Goal: Communication & Community: Answer question/provide support

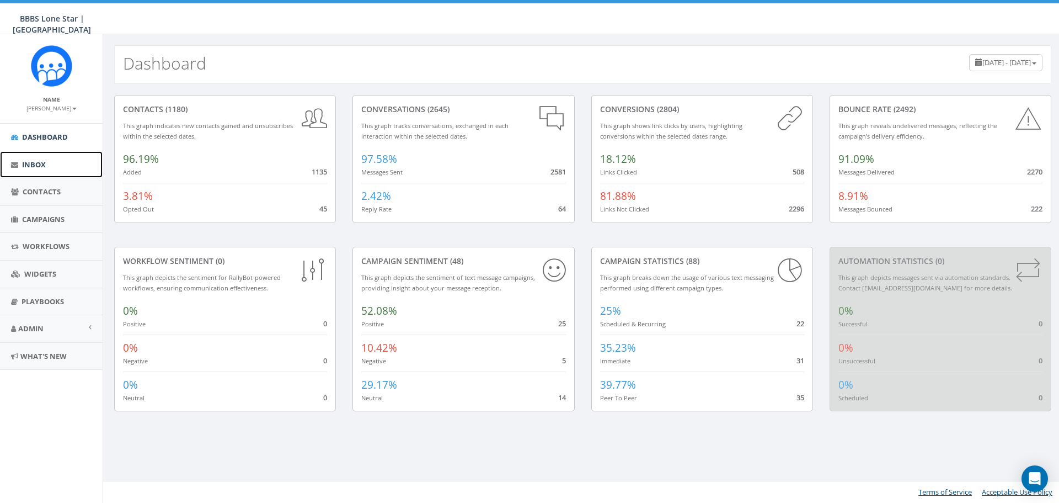
click at [50, 164] on link "Inbox" at bounding box center [51, 164] width 103 height 27
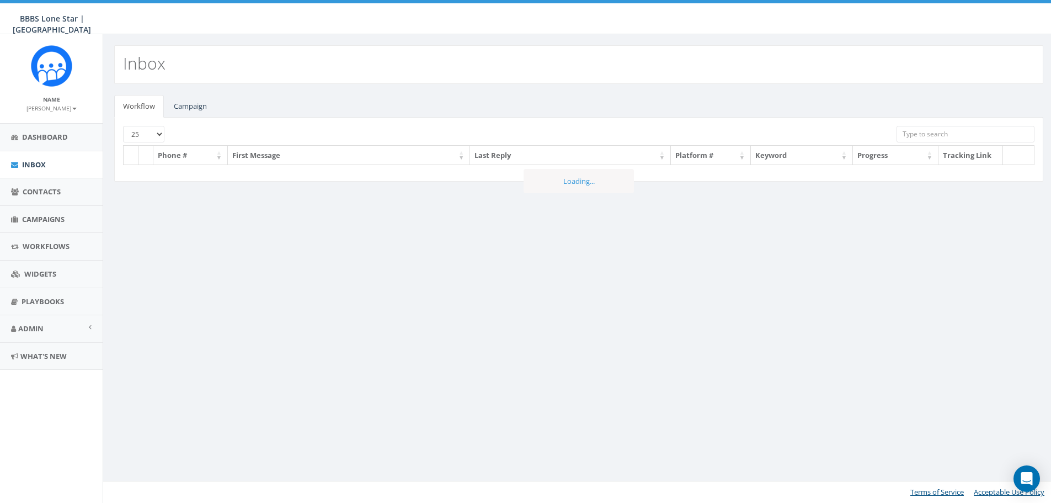
select select
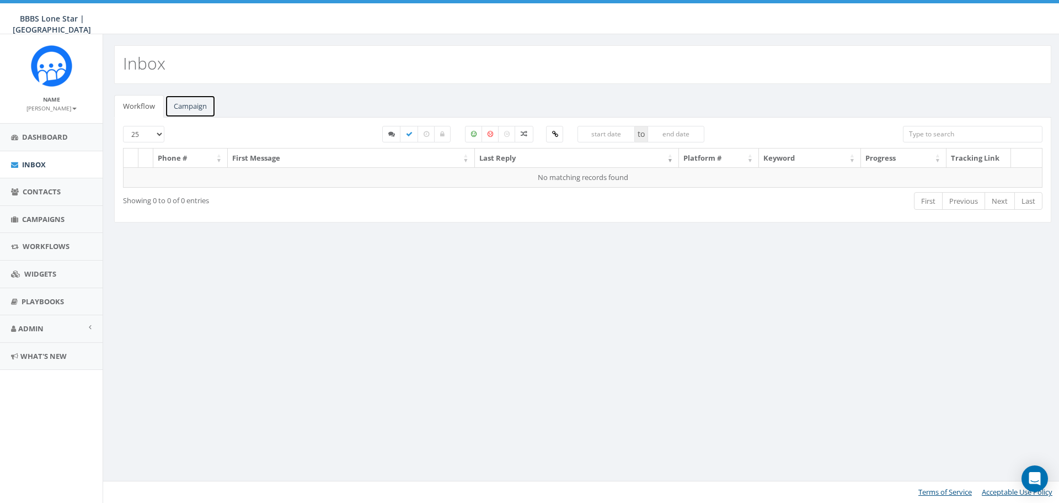
click at [189, 104] on link "Campaign" at bounding box center [190, 106] width 51 height 23
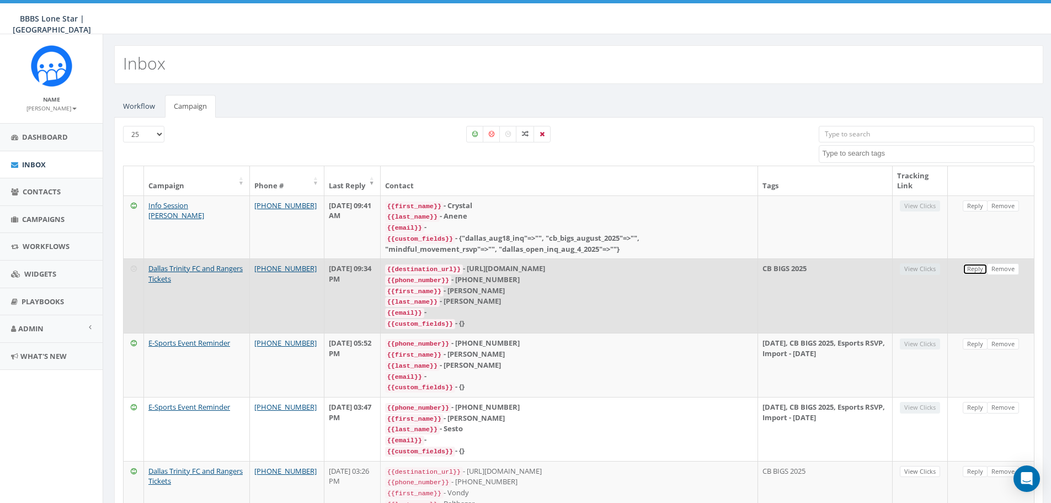
click at [971, 265] on link "Reply" at bounding box center [975, 269] width 25 height 12
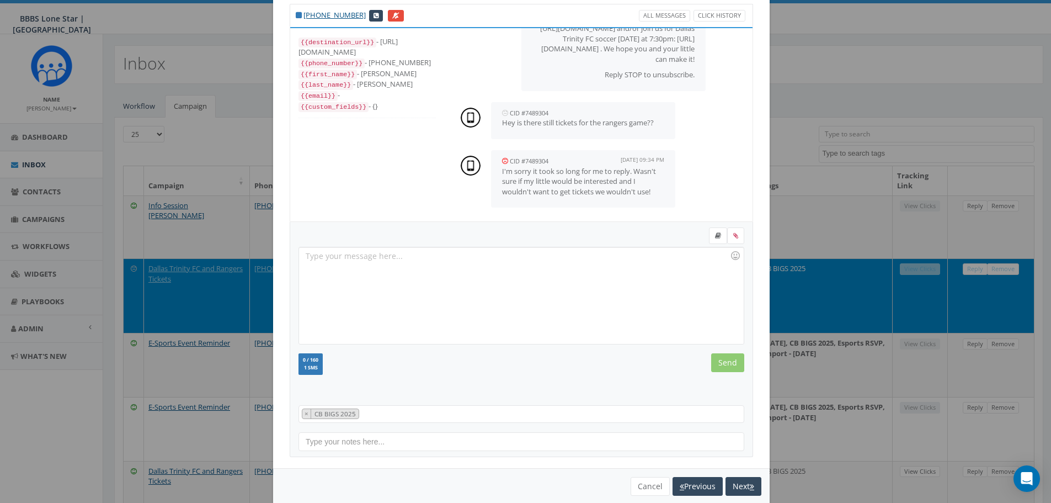
scroll to position [50, 0]
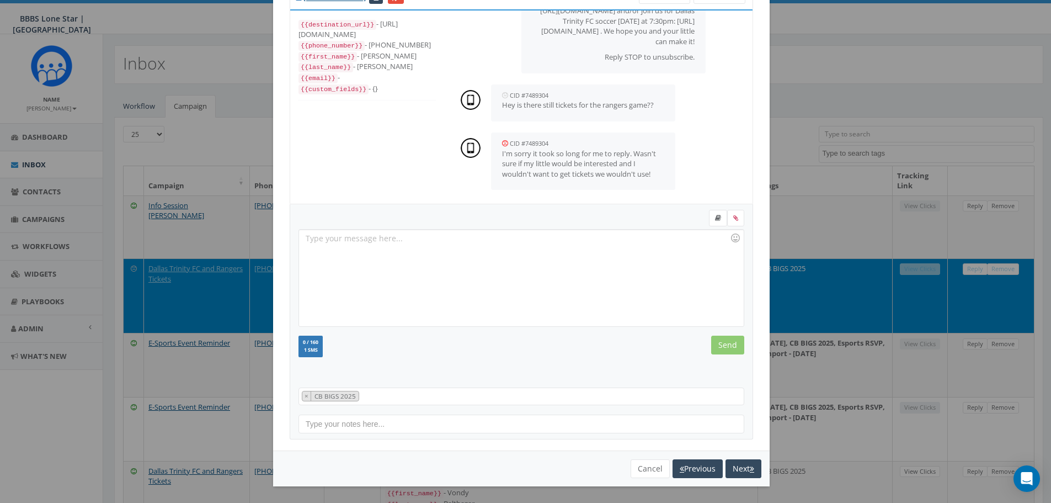
click at [458, 231] on div at bounding box center [521, 278] width 444 height 97
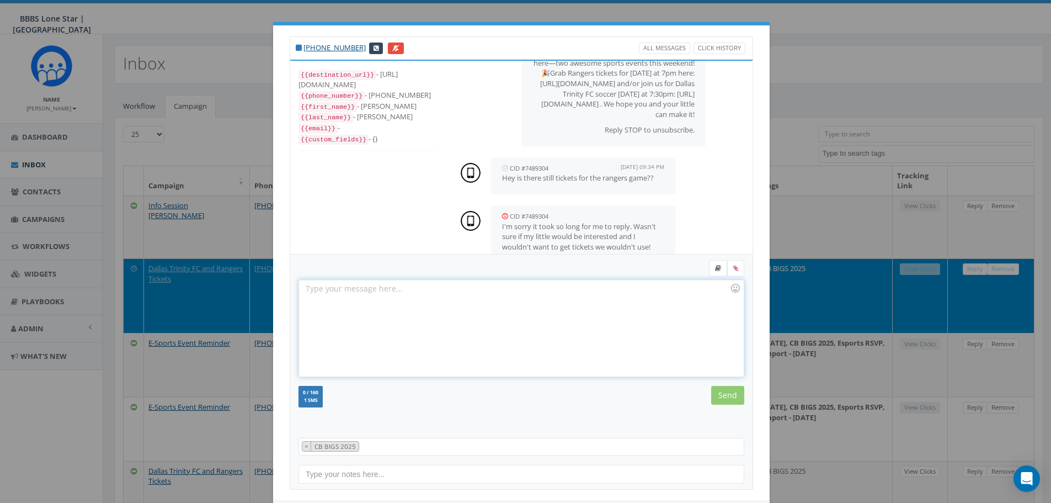
scroll to position [96, 0]
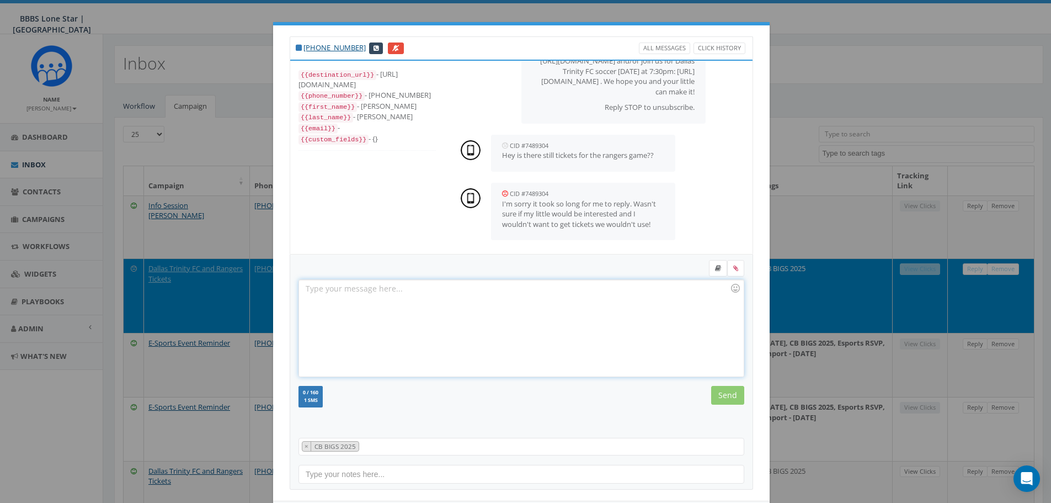
click at [530, 301] on div at bounding box center [521, 328] width 444 height 97
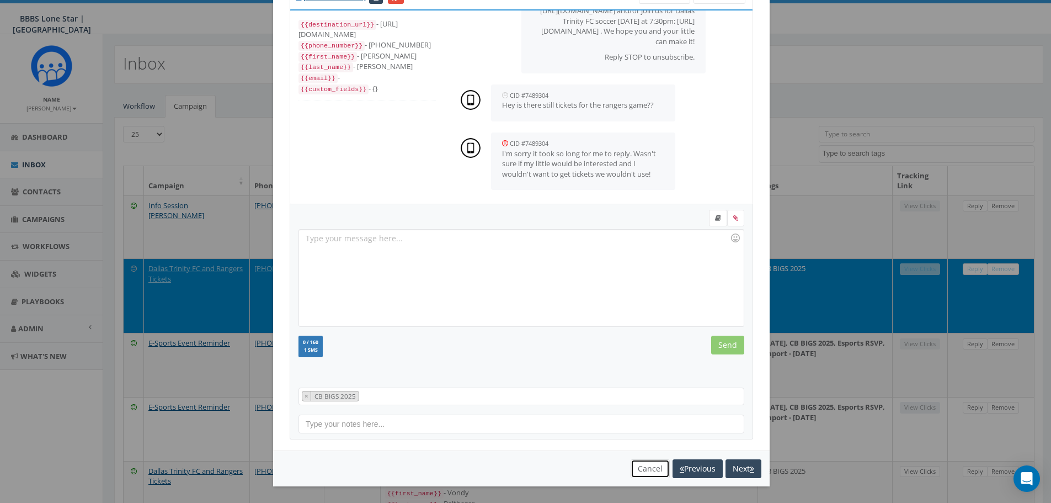
click at [647, 469] on button "Cancel" at bounding box center [650, 468] width 39 height 19
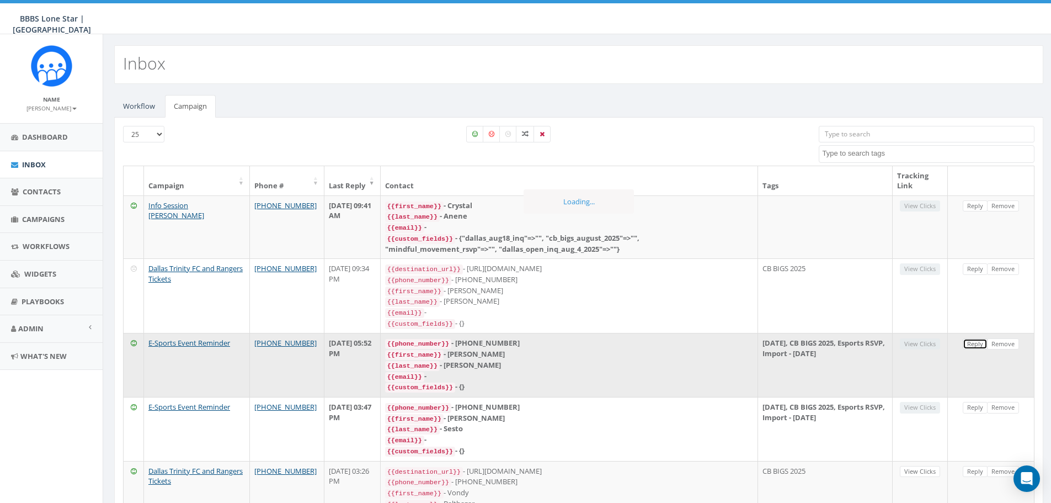
click at [973, 338] on link "Reply" at bounding box center [975, 344] width 25 height 12
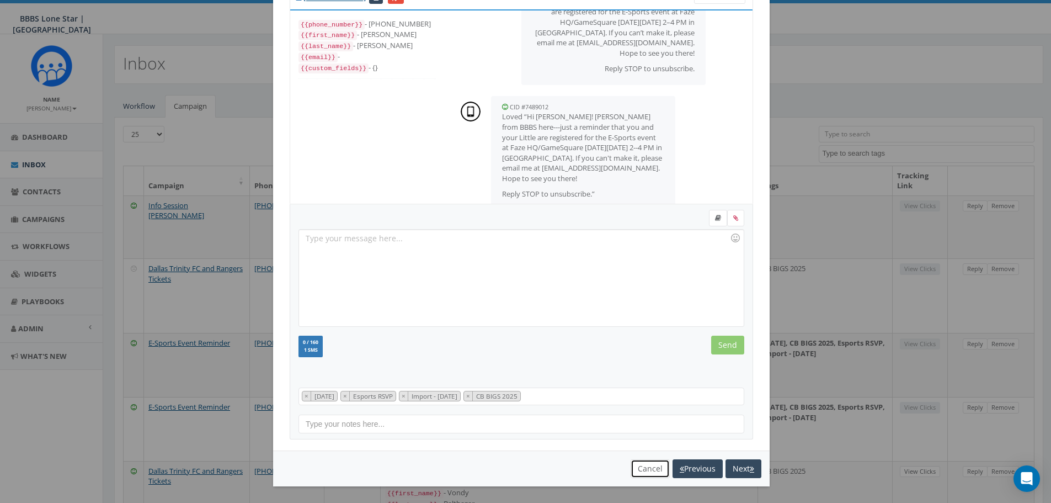
click at [636, 466] on button "Cancel" at bounding box center [650, 468] width 39 height 19
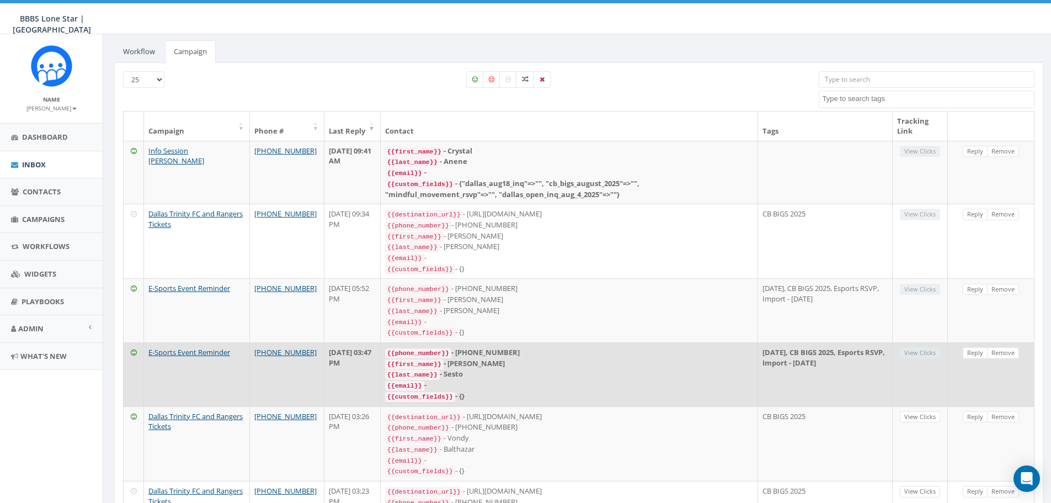
scroll to position [55, 0]
click at [978, 346] on link "Reply" at bounding box center [975, 352] width 25 height 12
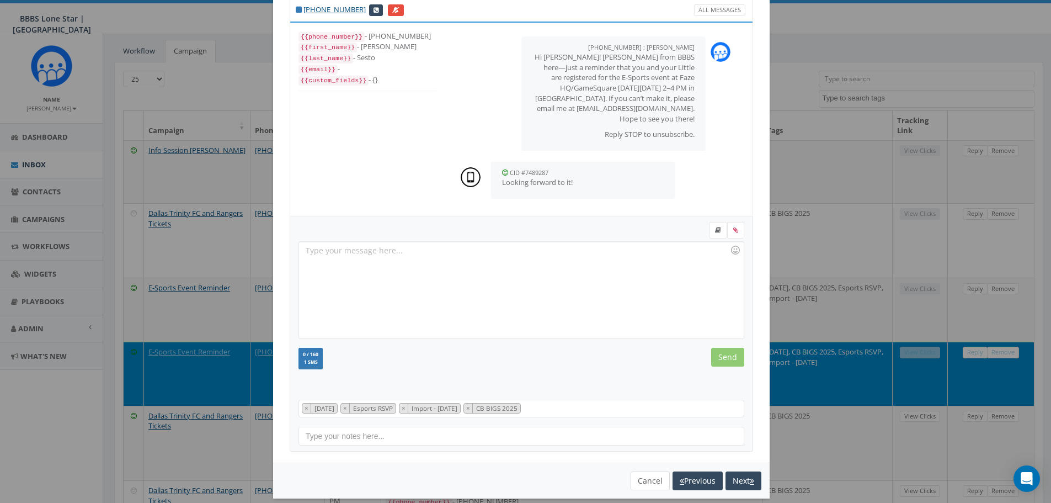
scroll to position [50, 0]
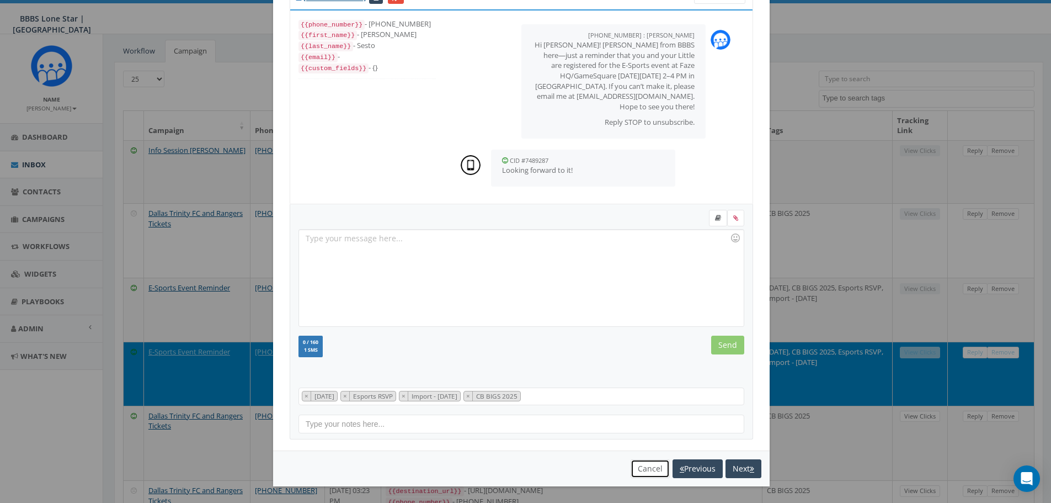
click at [639, 467] on button "Cancel" at bounding box center [650, 468] width 39 height 19
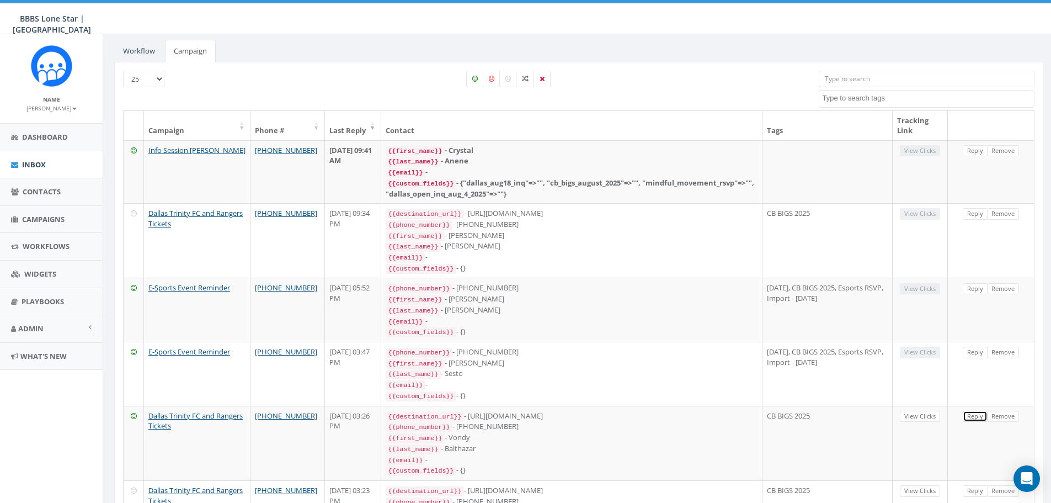
click at [974, 410] on link "Reply" at bounding box center [975, 416] width 25 height 12
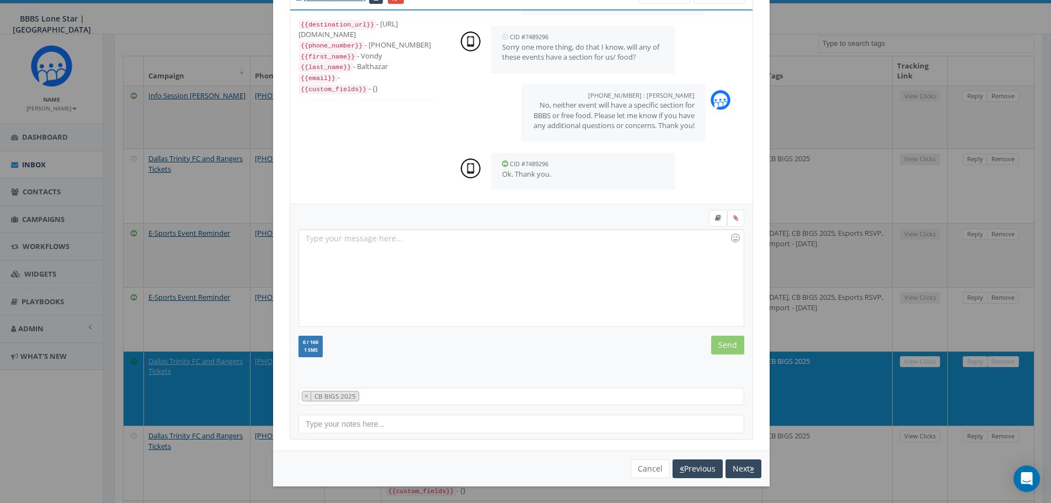
scroll to position [110, 0]
click at [646, 477] on button "Cancel" at bounding box center [650, 468] width 39 height 19
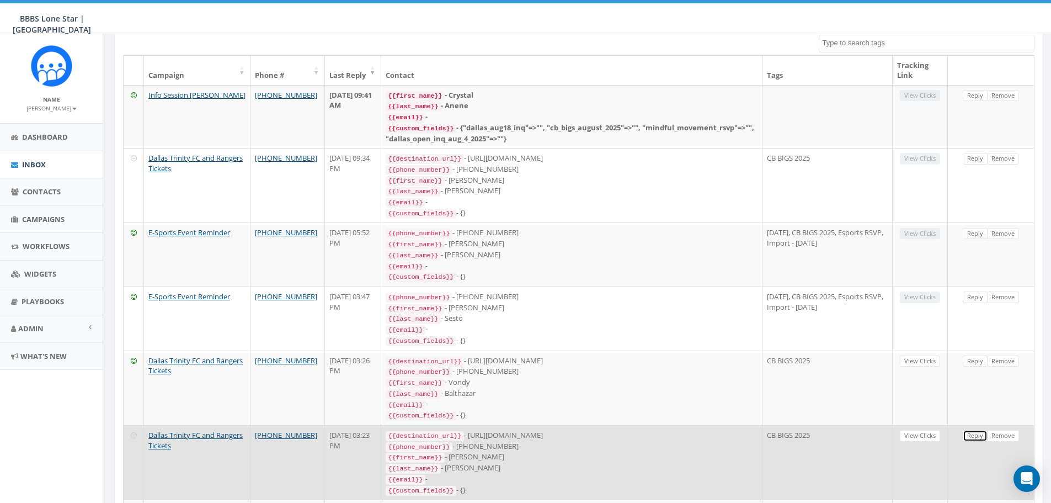
click at [975, 430] on link "Reply" at bounding box center [975, 436] width 25 height 12
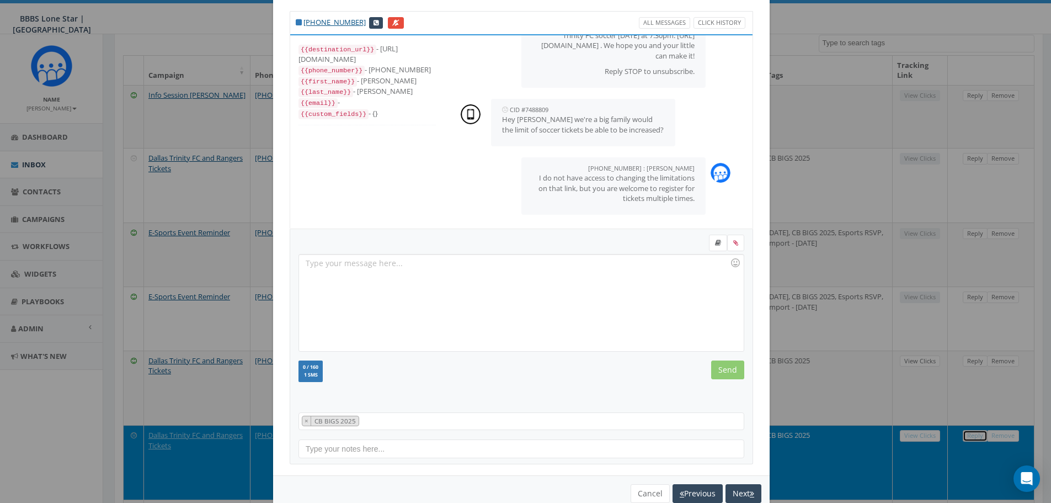
scroll to position [50, 0]
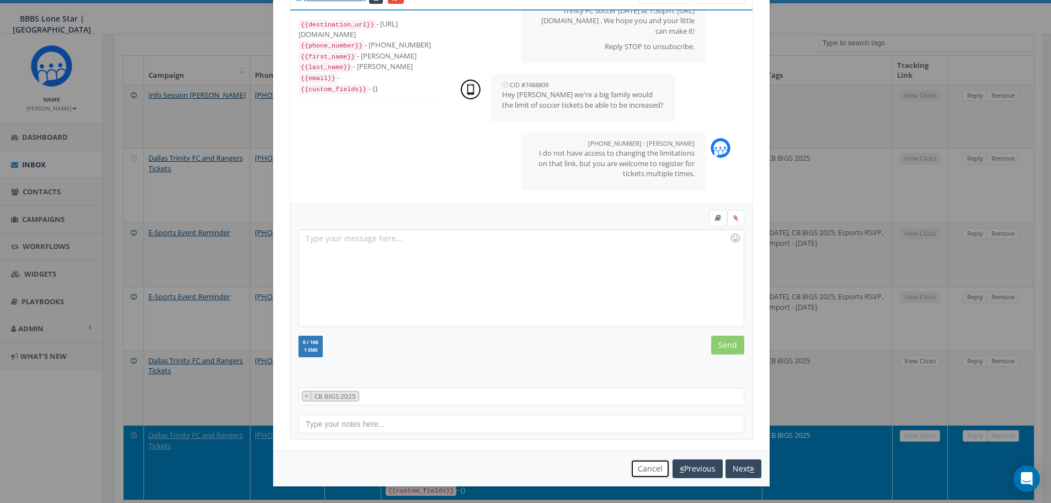
click at [638, 463] on button "Cancel" at bounding box center [650, 468] width 39 height 19
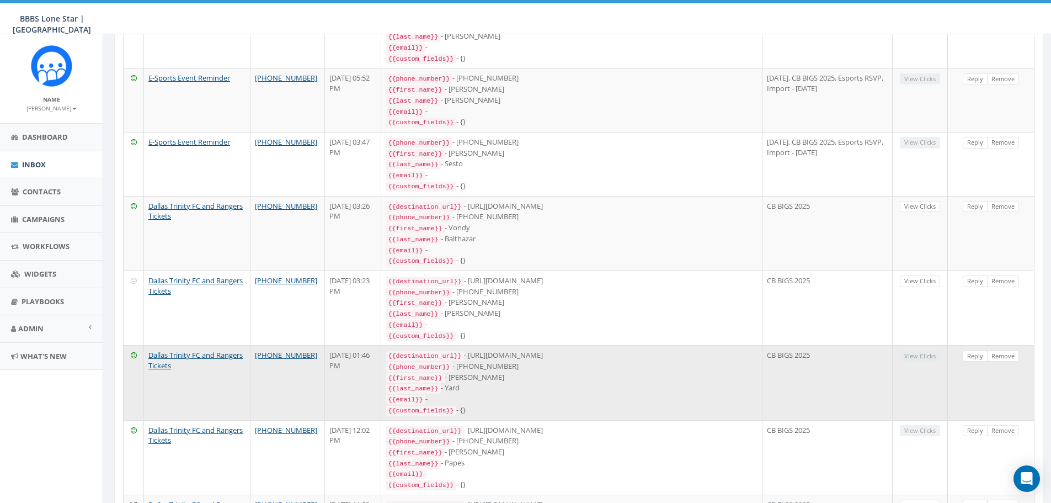
scroll to position [276, 0]
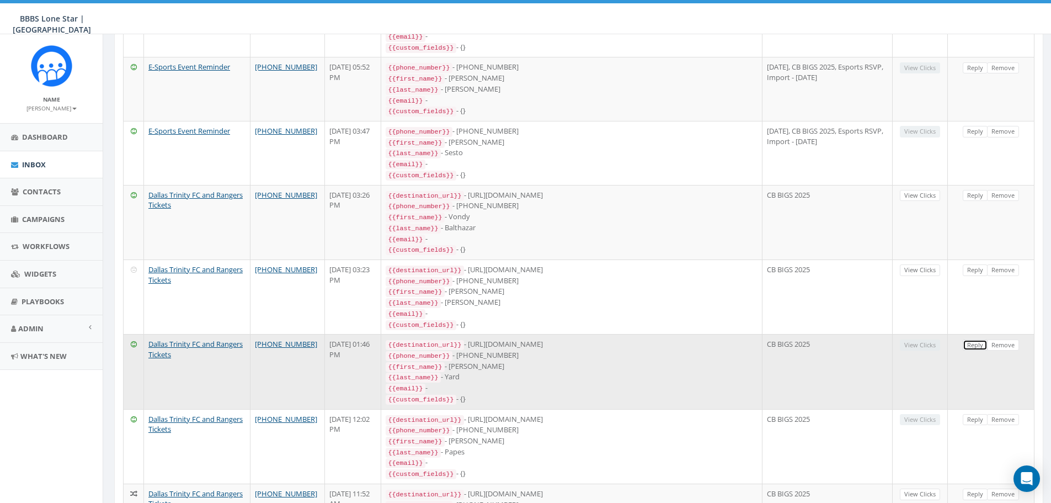
click at [969, 339] on link "Reply" at bounding box center [975, 345] width 25 height 12
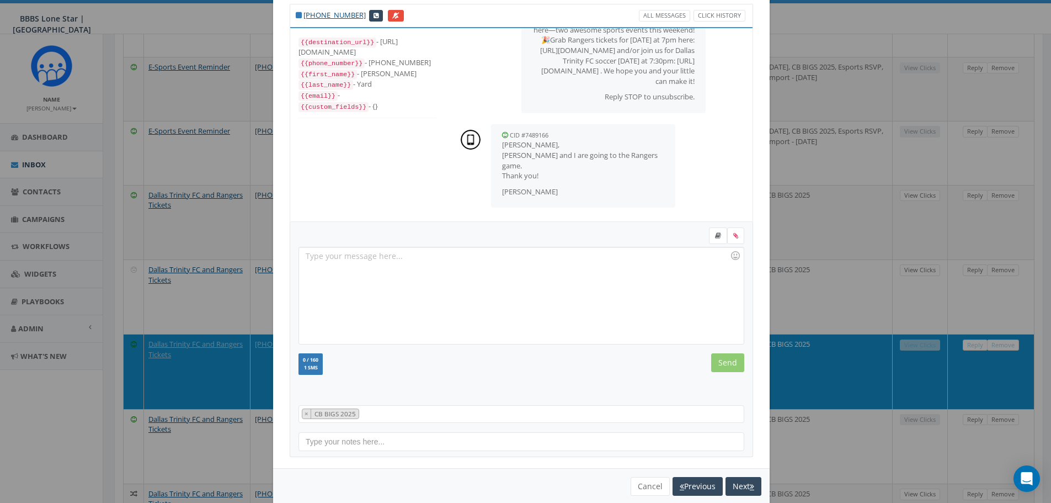
scroll to position [0, 0]
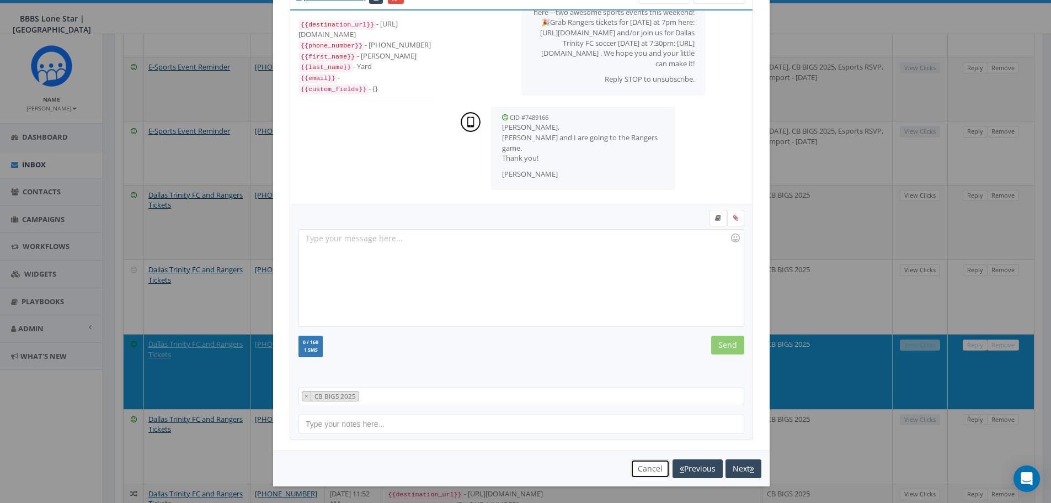
click at [641, 465] on button "Cancel" at bounding box center [650, 468] width 39 height 19
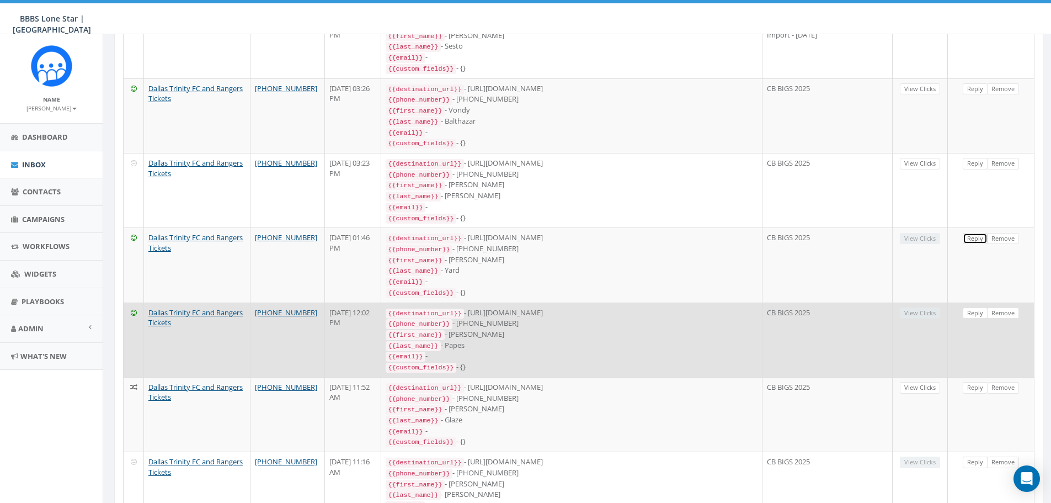
scroll to position [386, 0]
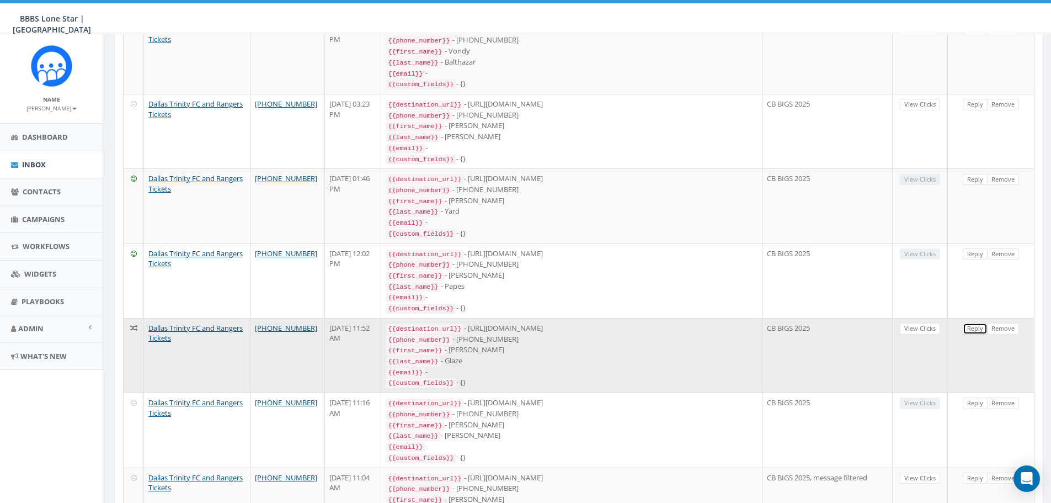
click at [973, 323] on link "Reply" at bounding box center [975, 329] width 25 height 12
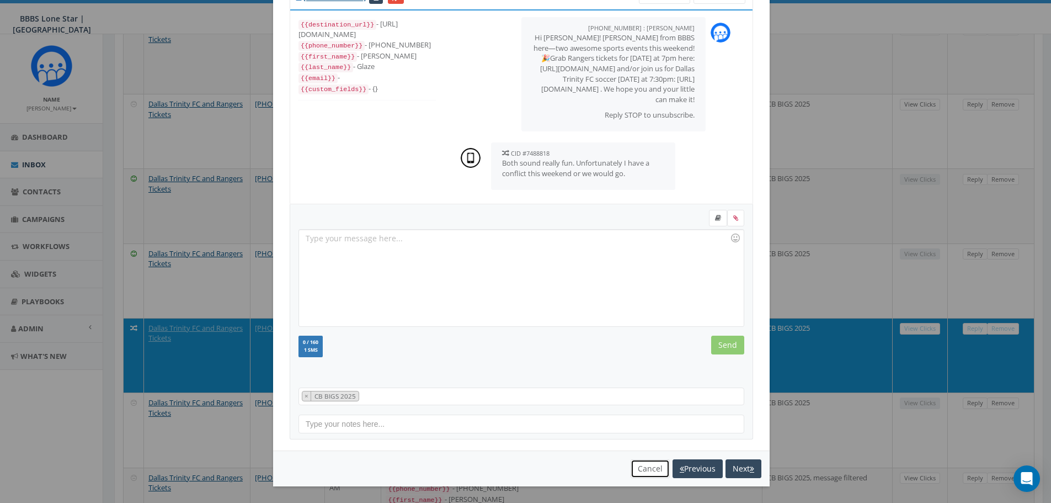
click at [657, 466] on button "Cancel" at bounding box center [650, 468] width 39 height 19
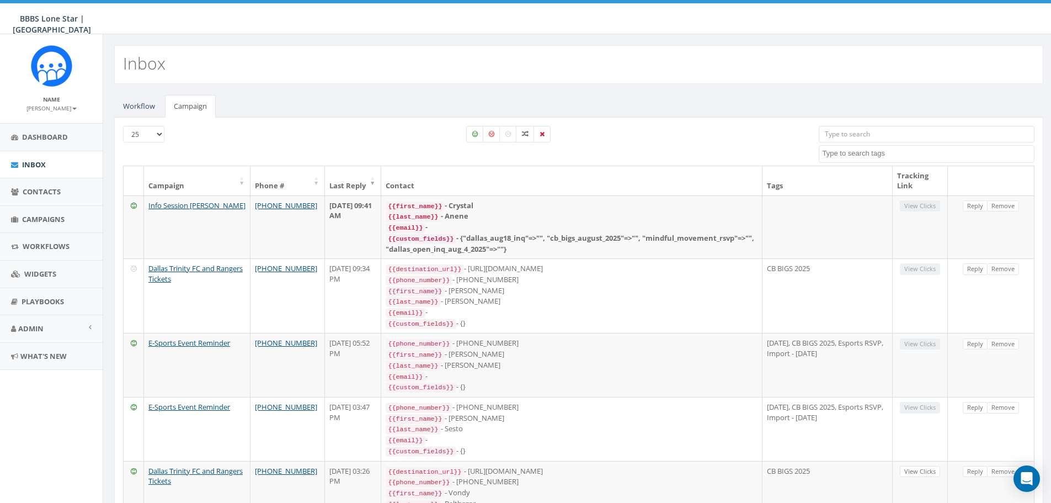
click at [972, 378] on td "Reply Remove" at bounding box center [991, 365] width 87 height 64
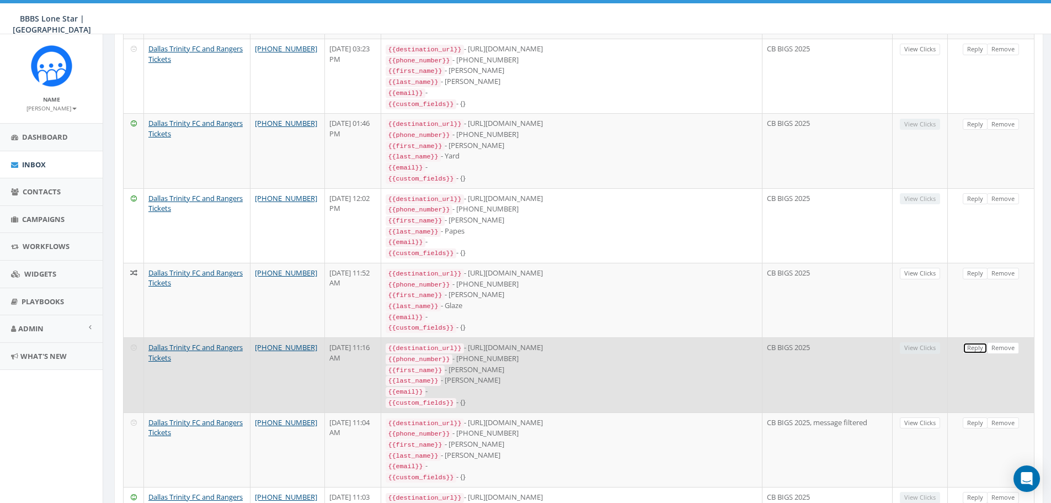
click at [973, 342] on link "Reply" at bounding box center [975, 348] width 25 height 12
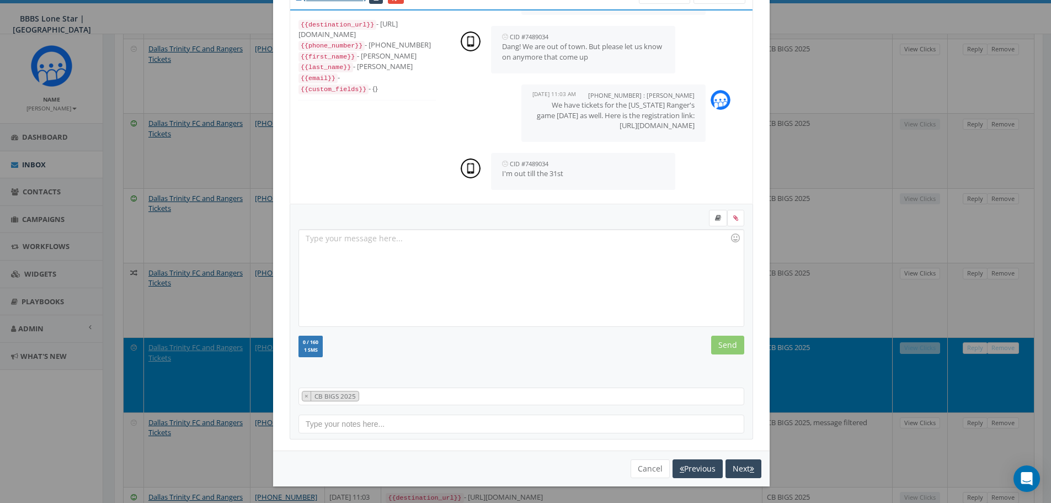
drag, startPoint x: 684, startPoint y: 126, endPoint x: 527, endPoint y: 94, distance: 159.4
click at [527, 94] on div "[PHONE_NUMBER] : [PERSON_NAME] [DATE] 11:03 AM We have tickets for the [US_STAT…" at bounding box center [613, 112] width 184 height 57
copy p "We have tickets for the [US_STATE] Ranger's game [DATE] as well. Here is the re…"
click at [660, 464] on button "Cancel" at bounding box center [650, 468] width 39 height 19
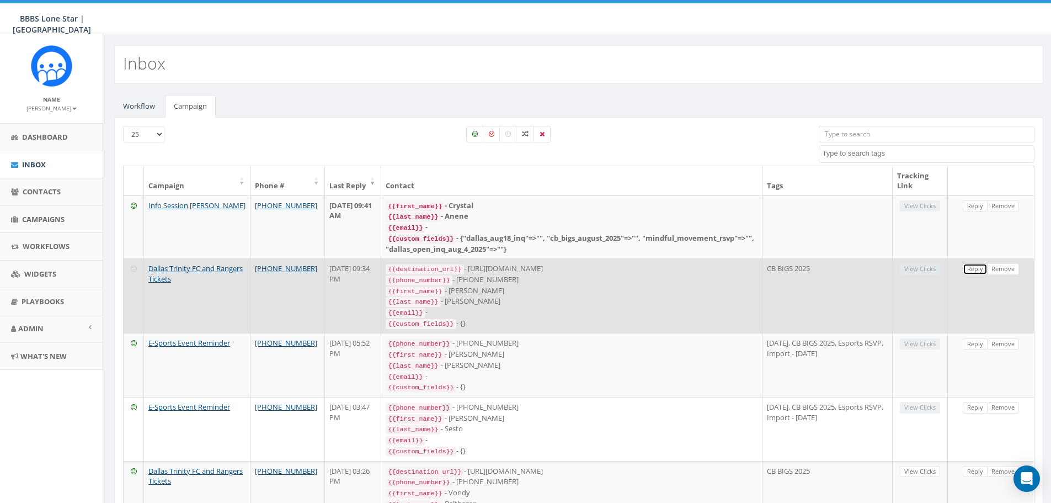
click at [970, 269] on link "Reply" at bounding box center [975, 269] width 25 height 12
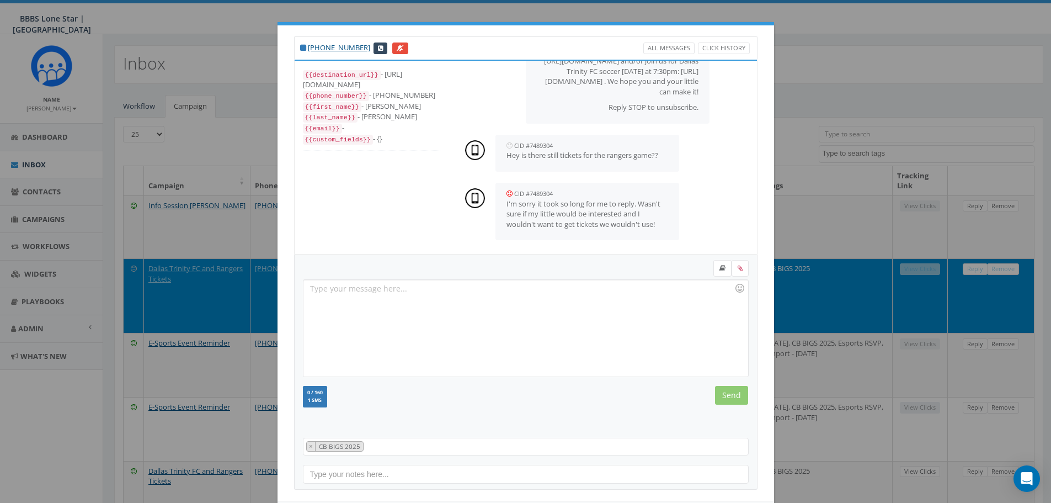
click at [548, 317] on div at bounding box center [525, 328] width 444 height 97
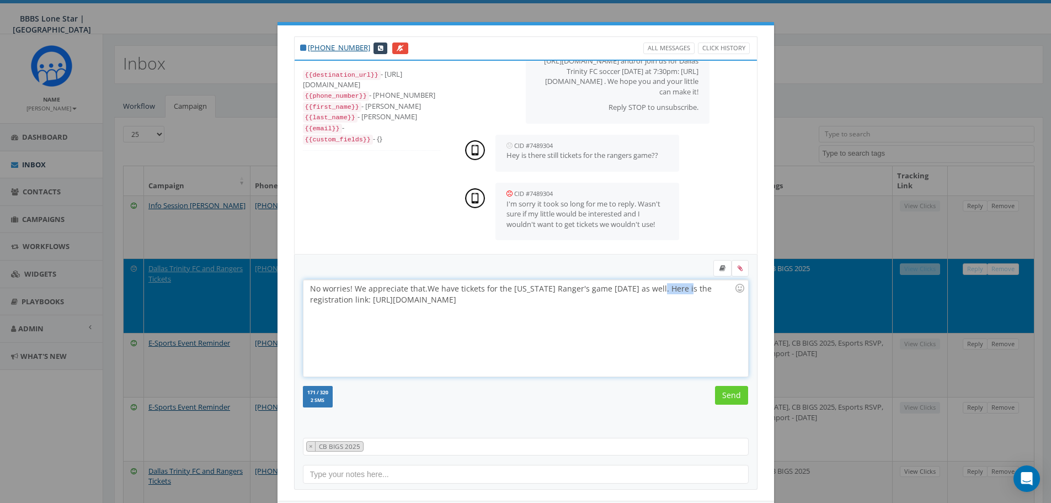
drag, startPoint x: 684, startPoint y: 291, endPoint x: 656, endPoint y: 289, distance: 27.6
click at [656, 289] on div "No worries! We appreciate that. We have tickets for the [US_STATE] Ranger's gam…" at bounding box center [525, 328] width 444 height 97
click at [436, 288] on div "No worries! We appreciate that. We have tickets for the [US_STATE] Ranger's gam…" at bounding box center [525, 328] width 444 height 97
click at [564, 291] on div "No worries! We appreciate that. We still have tickets for the [US_STATE] Ranger…" at bounding box center [525, 328] width 444 height 97
click at [555, 297] on div "No worries! We appreciate that. We still have tickets for the [US_STATE] Ranger…" at bounding box center [525, 328] width 444 height 97
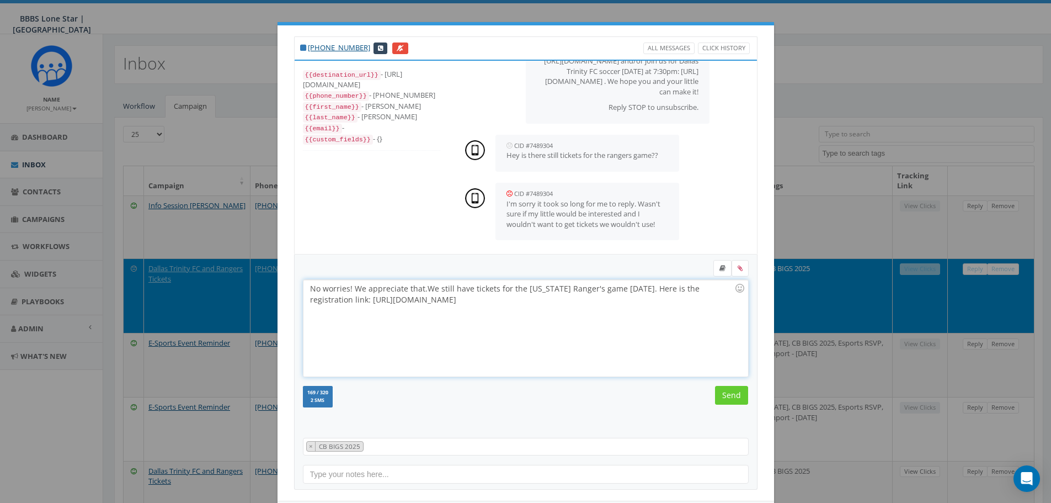
click at [671, 289] on div "No worries! We appreciate that. We still have tickets for the [US_STATE] Ranger…" at bounding box center [525, 328] width 444 height 97
click at [628, 302] on div "No worries! We appreciate that. We still have tickets for the [US_STATE] Ranger…" at bounding box center [525, 328] width 444 height 97
click at [376, 301] on div "No worries! We appreciate that. We still have tickets for the [US_STATE] Ranger…" at bounding box center [525, 328] width 444 height 97
click at [726, 402] on input "Send" at bounding box center [731, 395] width 33 height 19
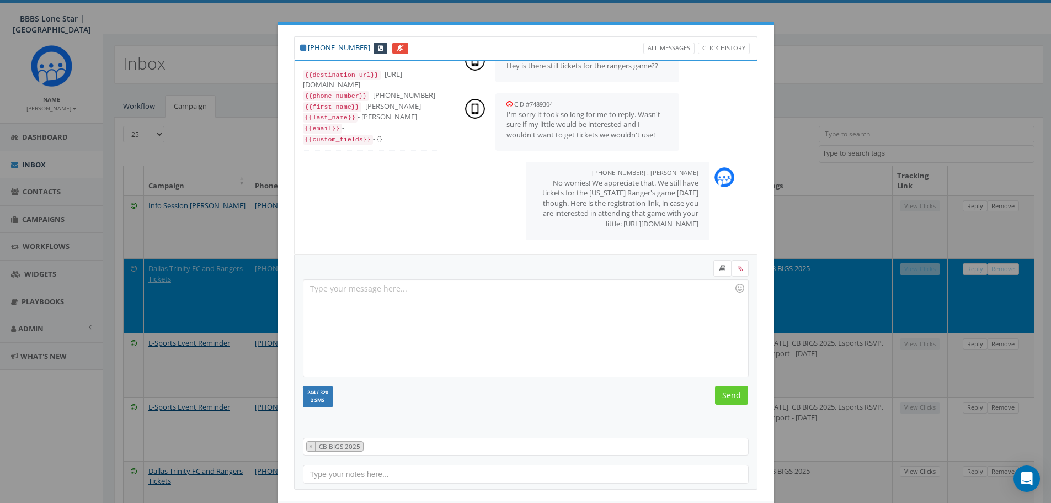
scroll to position [50, 0]
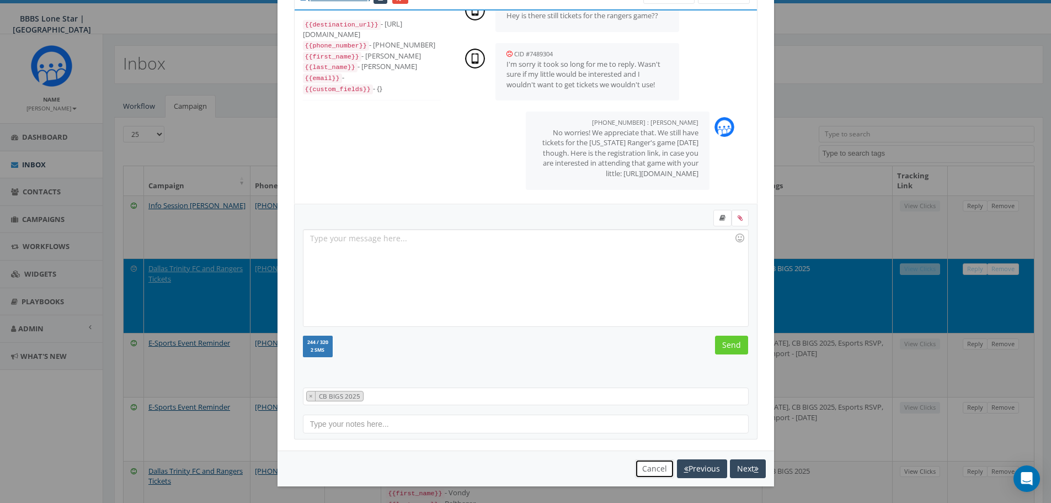
click at [642, 465] on button "Cancel" at bounding box center [654, 468] width 39 height 19
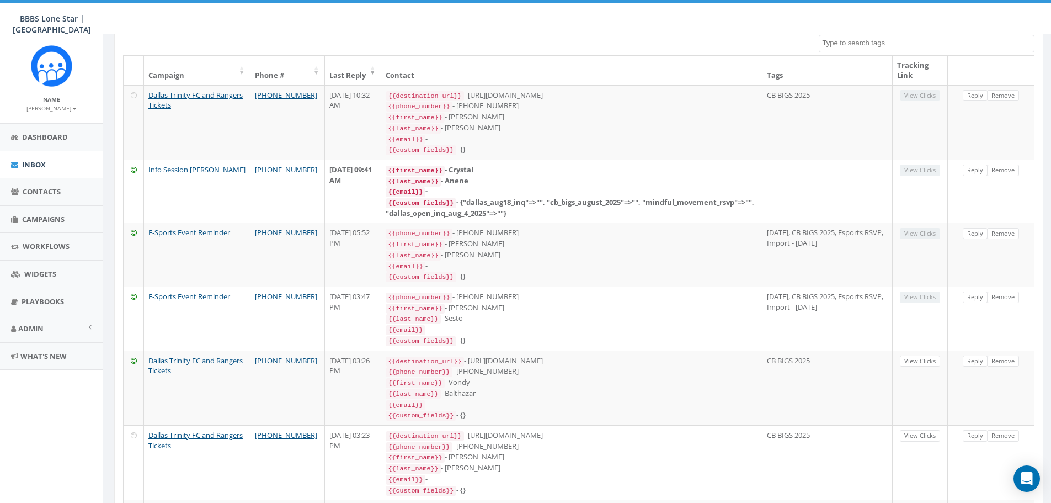
scroll to position [0, 0]
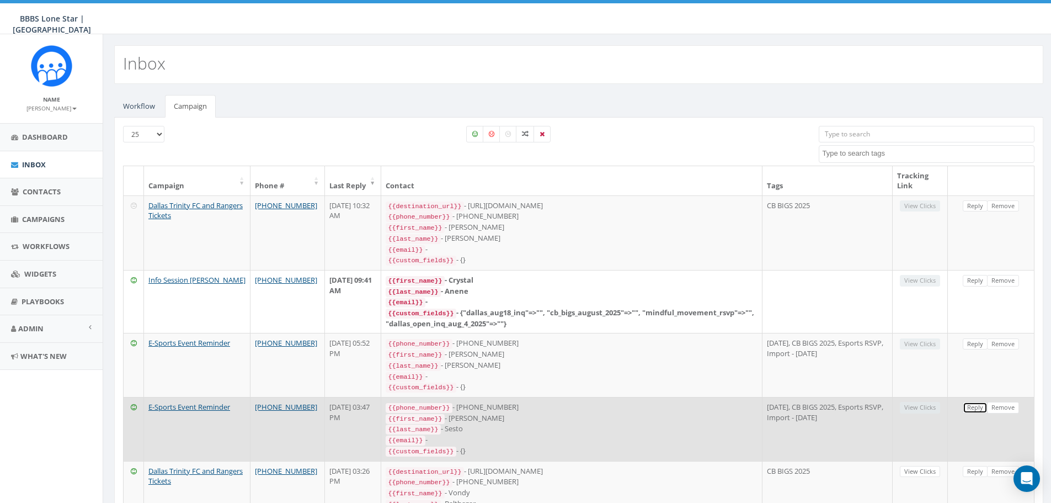
click at [980, 402] on link "Reply" at bounding box center [975, 408] width 25 height 12
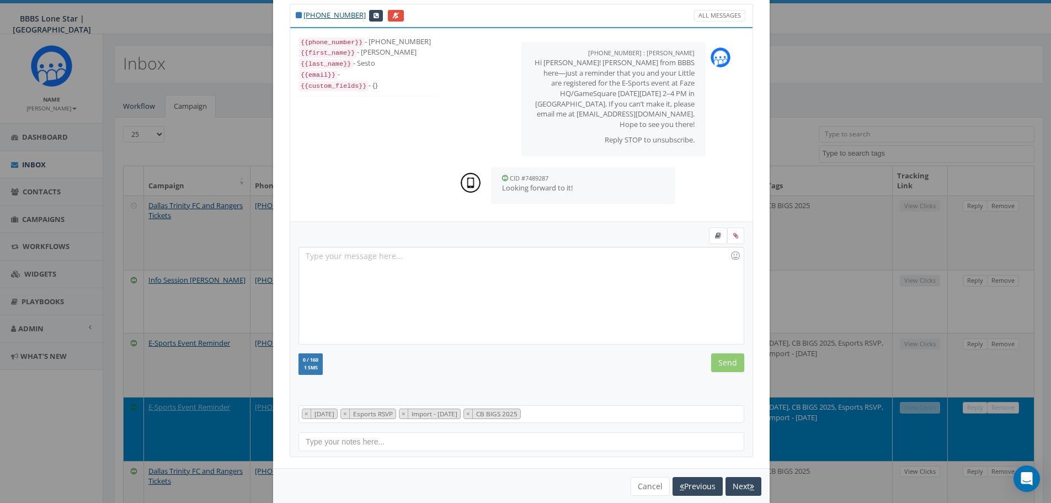
scroll to position [50, 0]
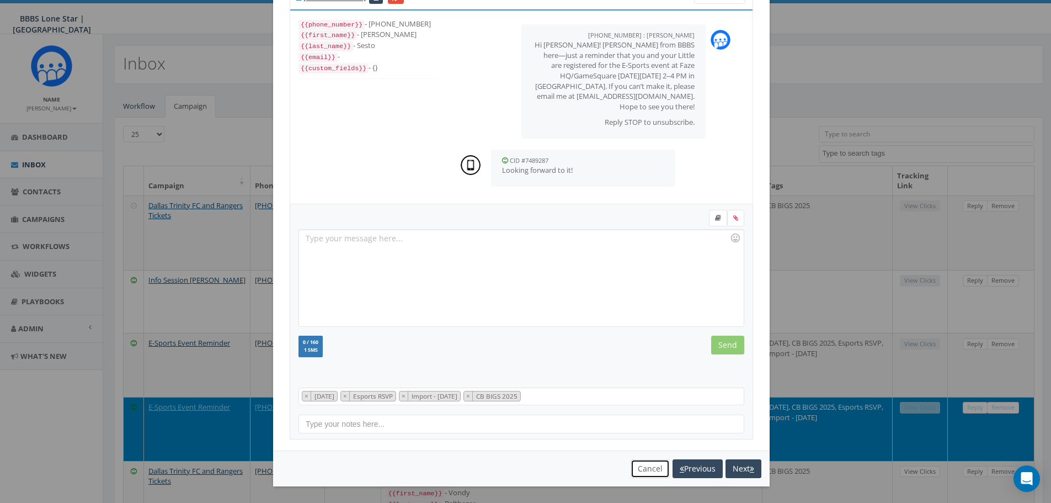
click at [643, 468] on button "Cancel" at bounding box center [650, 468] width 39 height 19
